Goal: Information Seeking & Learning: Learn about a topic

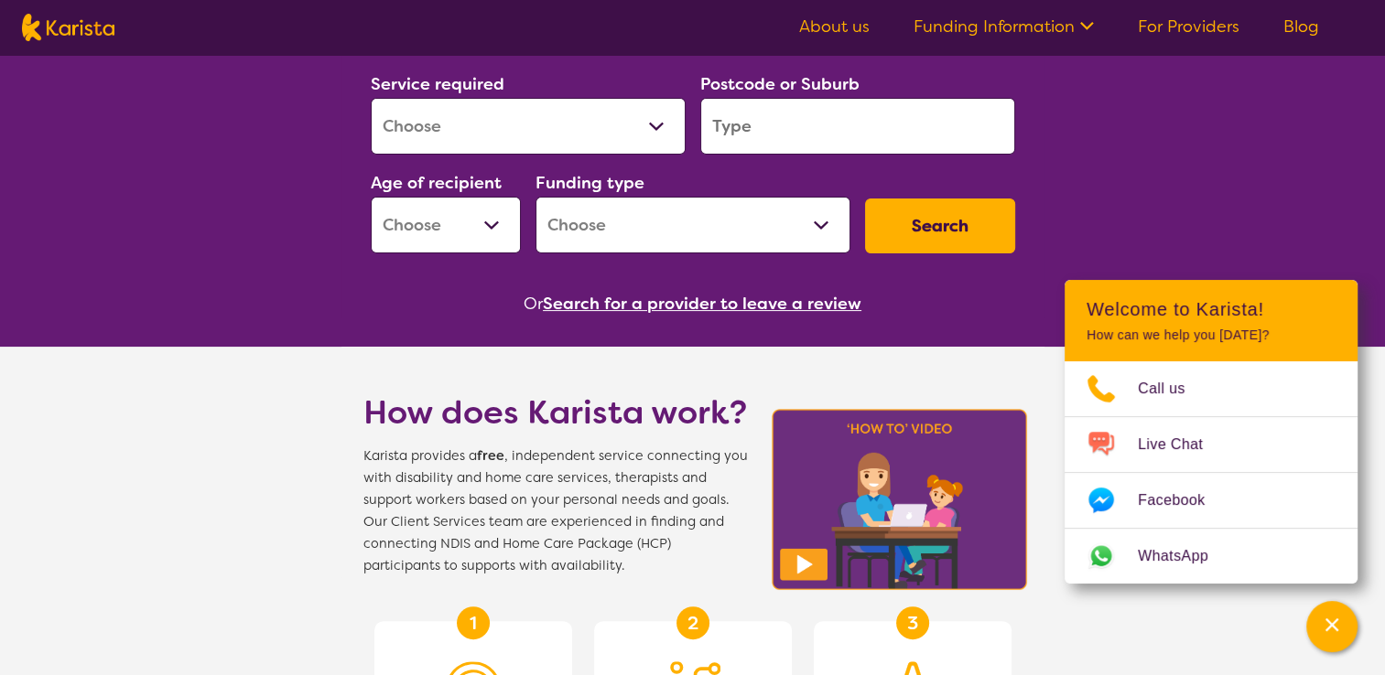
scroll to position [275, 0]
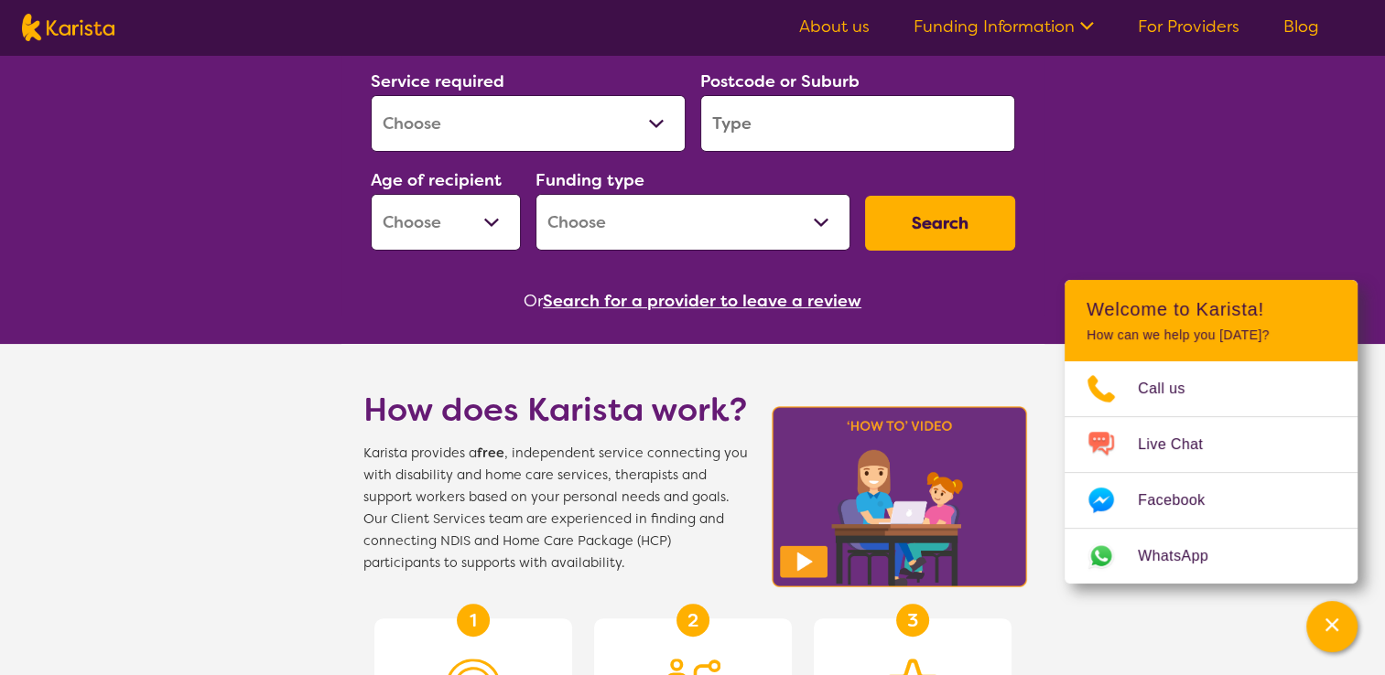
click at [567, 137] on select "Allied Health Assistant Assessment ([MEDICAL_DATA] or [MEDICAL_DATA]) Behaviour…" at bounding box center [528, 123] width 315 height 57
select select "Allied Health Assistant"
click at [371, 95] on select "Allied Health Assistant Assessment ([MEDICAL_DATA] or [MEDICAL_DATA]) Behaviour…" at bounding box center [528, 123] width 315 height 57
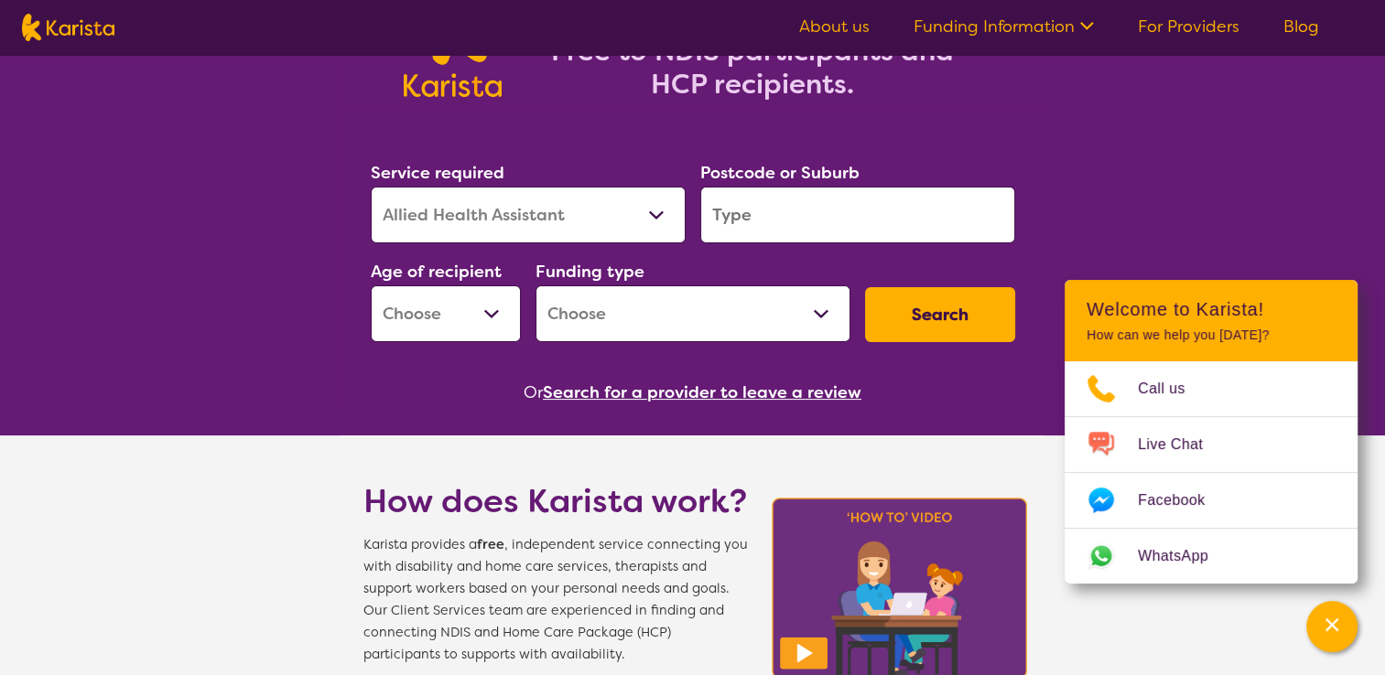
click at [762, 225] on input "search" at bounding box center [857, 215] width 315 height 57
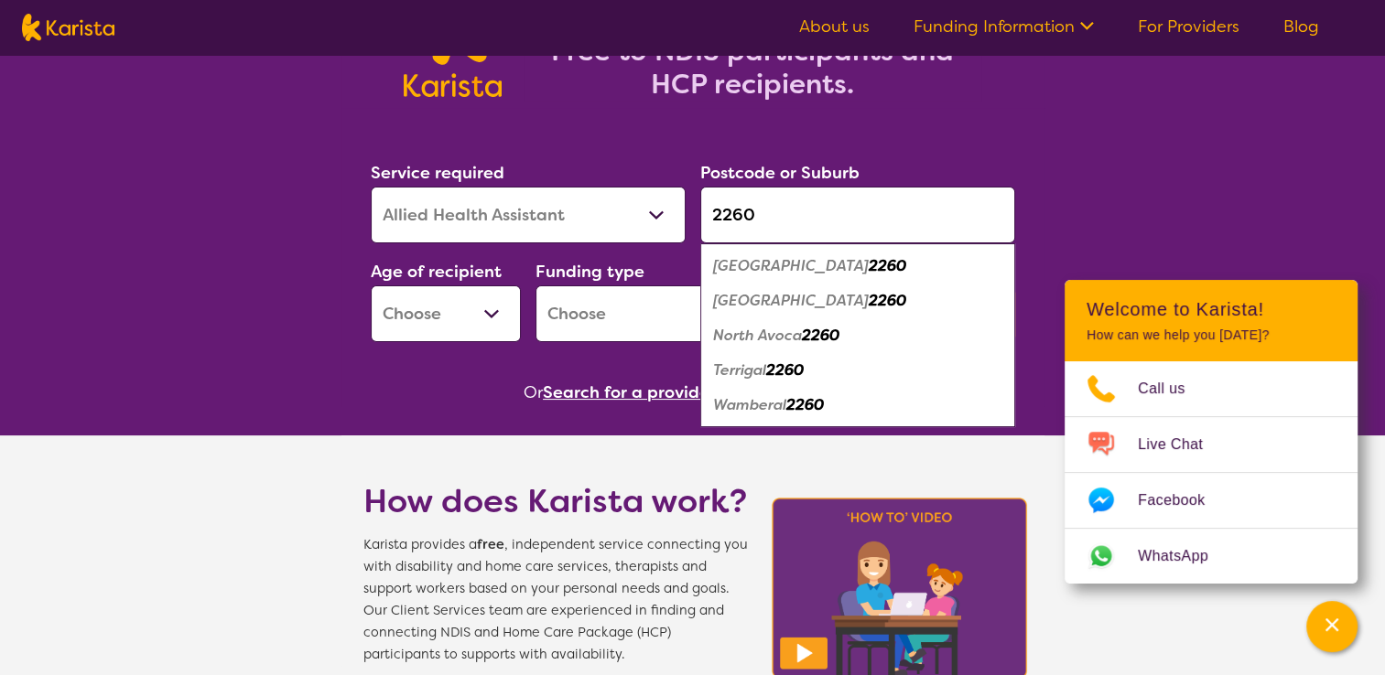
type input "2260"
click at [774, 273] on em "[GEOGRAPHIC_DATA]" at bounding box center [791, 265] width 156 height 19
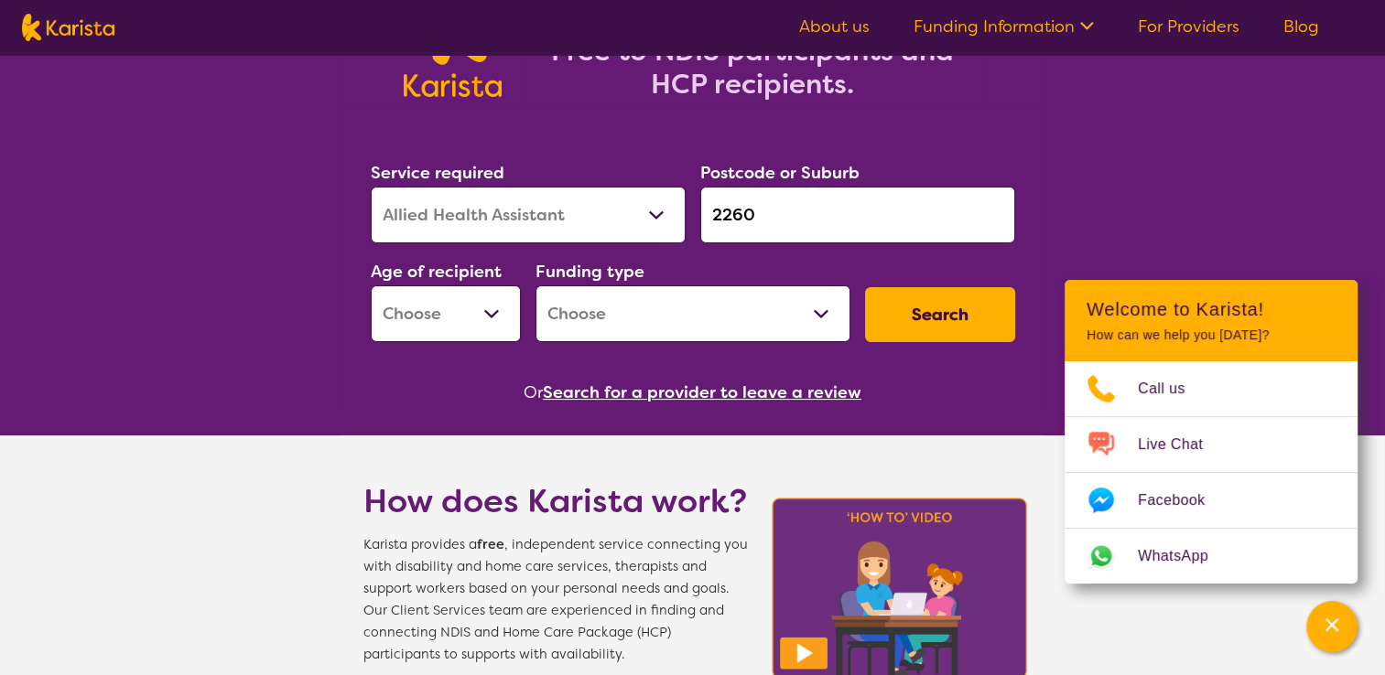
click at [915, 313] on button "Search" at bounding box center [940, 314] width 150 height 55
click at [452, 331] on select "Early Childhood - 0 to 9 Child - 10 to 11 Adolescent - 12 to 17 Adult - 18 to 6…" at bounding box center [446, 314] width 150 height 57
select select "EC"
click at [371, 286] on select "Early Childhood - 0 to 9 Child - 10 to 11 Adolescent - 12 to 17 Adult - 18 to 6…" at bounding box center [446, 314] width 150 height 57
click at [640, 307] on select "Home Care Package (HCP) National Disability Insurance Scheme (NDIS) I don't know" at bounding box center [692, 314] width 315 height 57
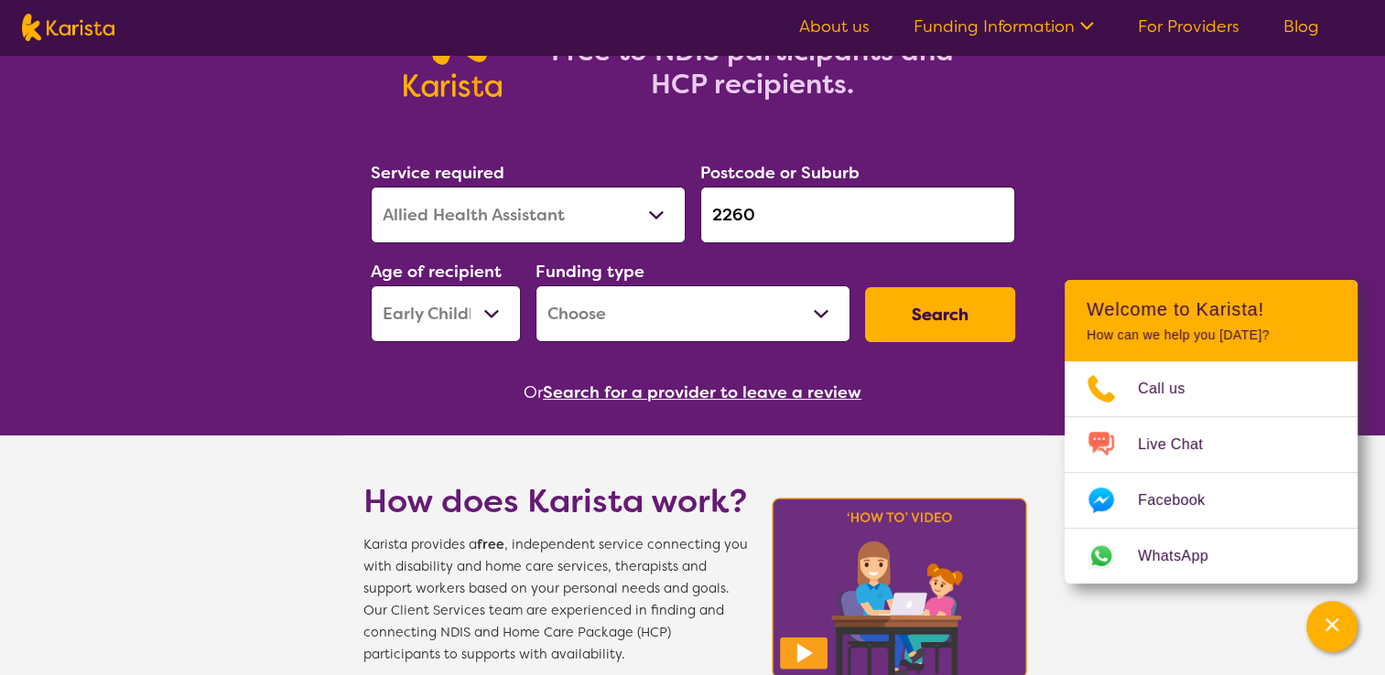
select select "NDIS"
click at [535, 286] on select "Home Care Package (HCP) National Disability Insurance Scheme (NDIS) I don't know" at bounding box center [692, 314] width 315 height 57
click at [960, 309] on button "Search" at bounding box center [940, 314] width 150 height 55
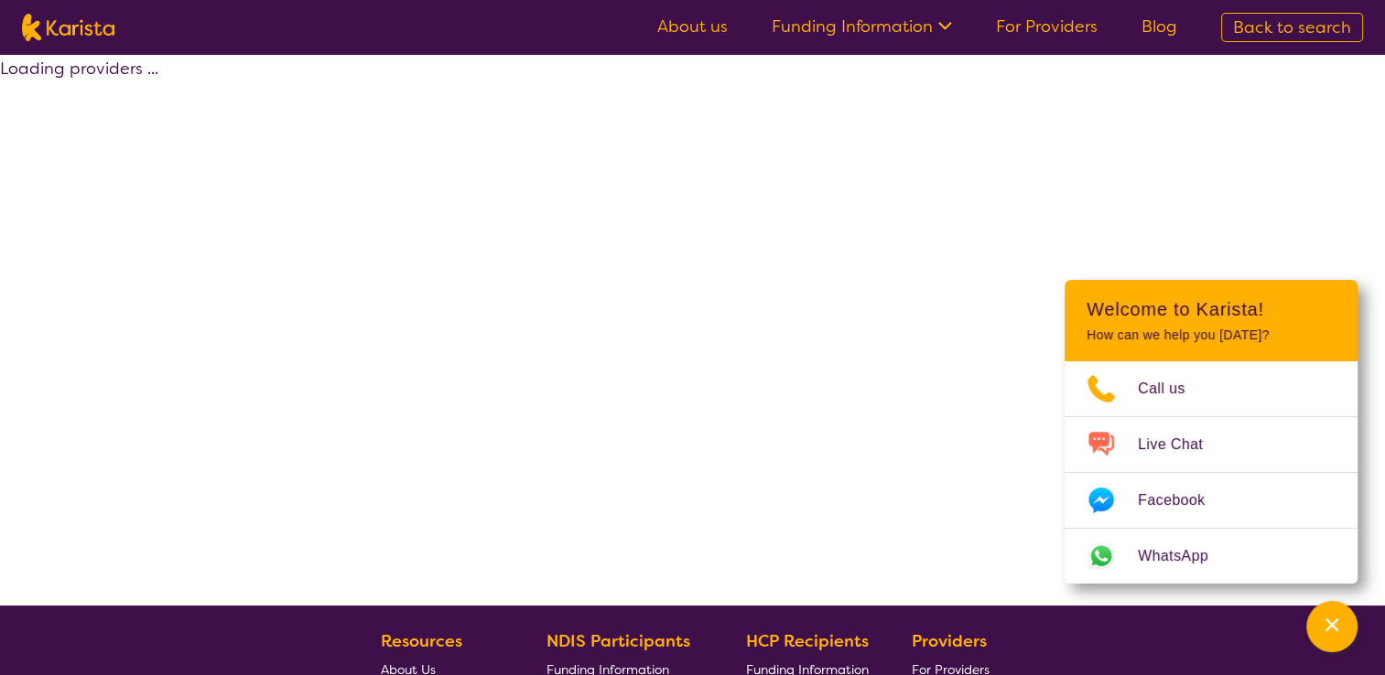
select select "by_score"
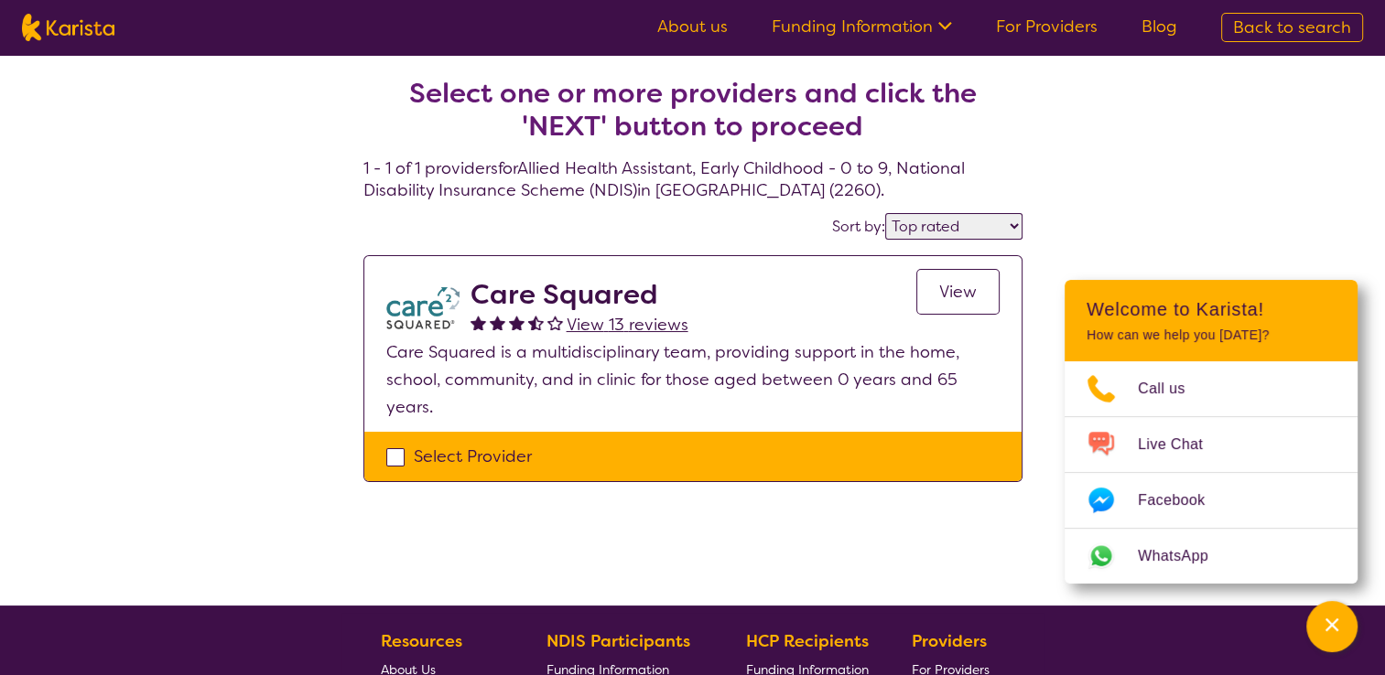
select select "Allied Health Assistant"
select select "EC"
select select "NDIS"
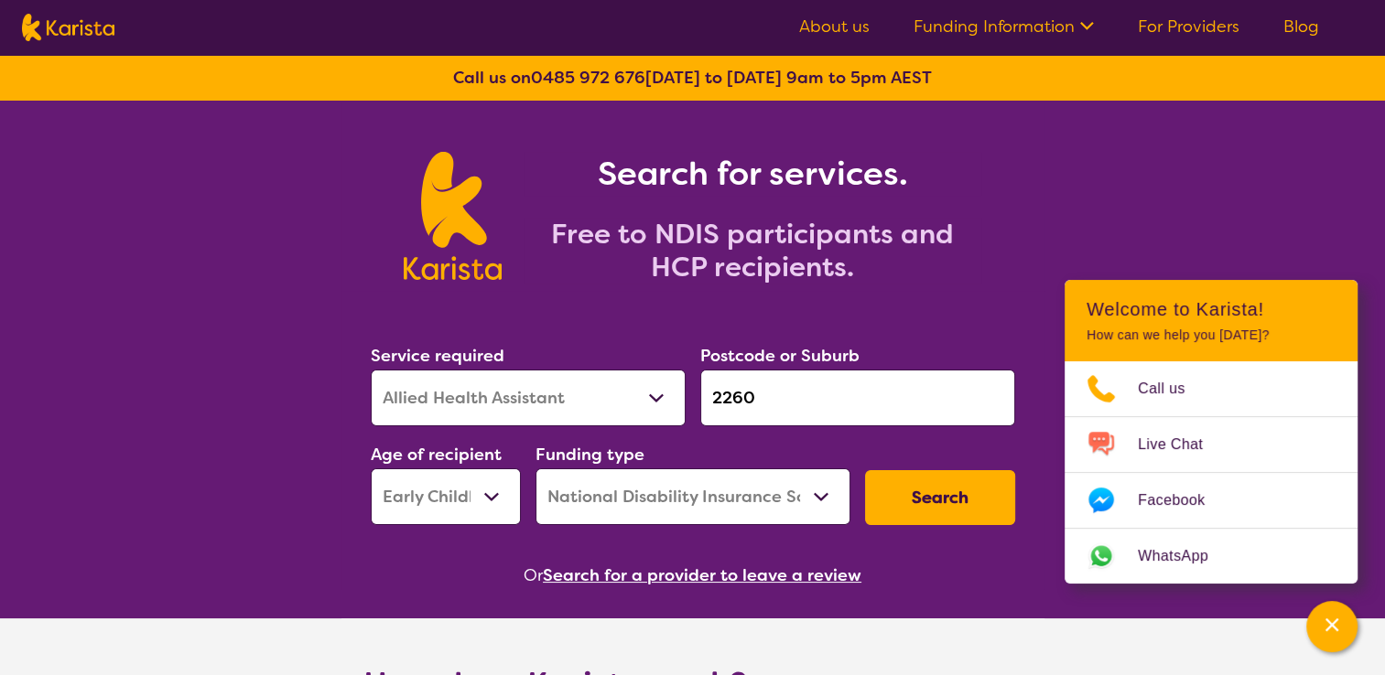
scroll to position [183, 0]
